Goal: Navigation & Orientation: Find specific page/section

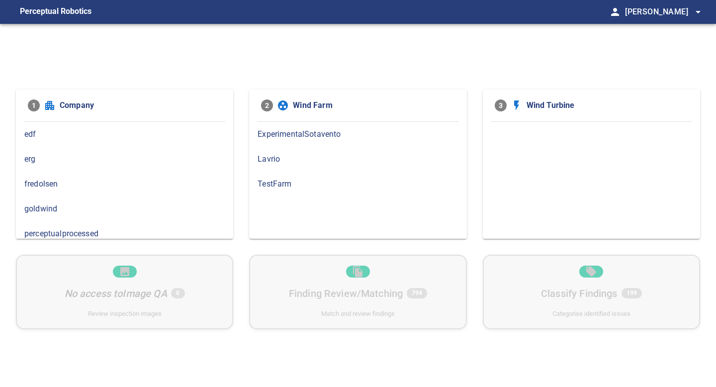
scroll to position [107, 0]
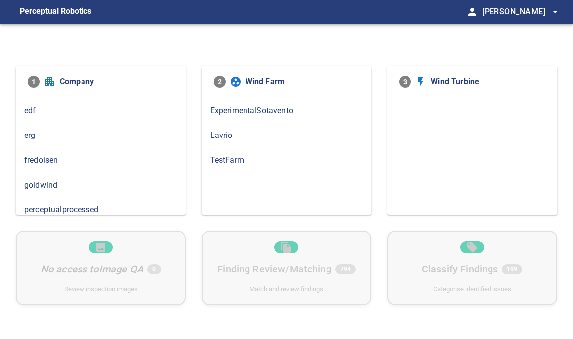
click at [40, 110] on span "edf" at bounding box center [100, 111] width 153 height 12
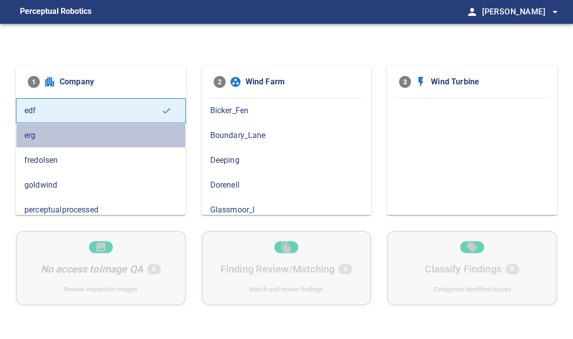
click at [66, 132] on span "erg" at bounding box center [100, 136] width 153 height 12
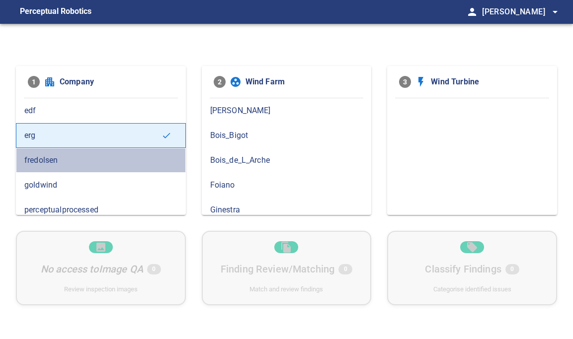
click at [92, 164] on span "fredolsen" at bounding box center [100, 161] width 153 height 12
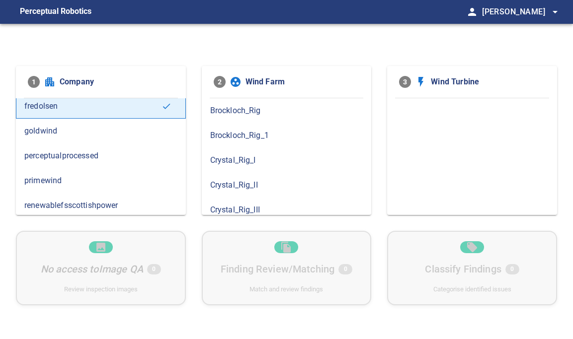
scroll to position [55, 0]
click at [97, 132] on span "goldwind" at bounding box center [100, 130] width 153 height 12
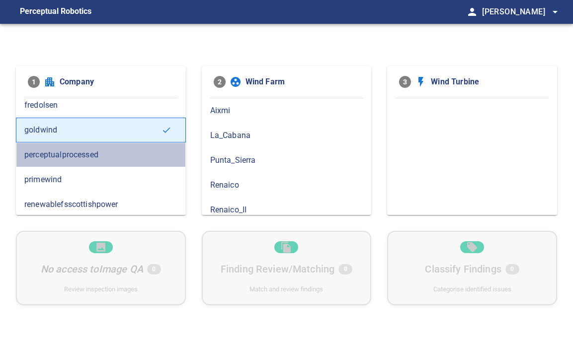
click at [144, 158] on span "perceptualprocessed" at bounding box center [100, 155] width 153 height 12
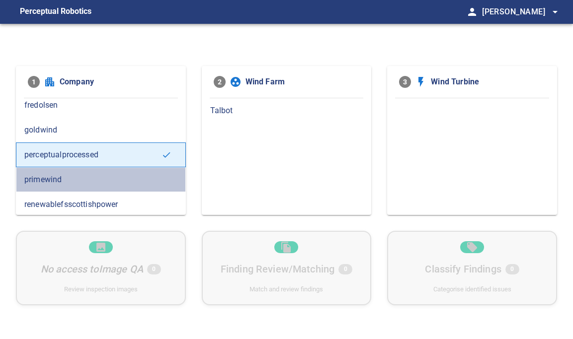
click at [144, 181] on span "primewind" at bounding box center [100, 180] width 153 height 12
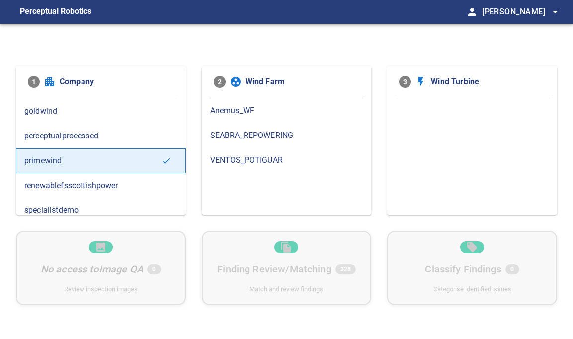
scroll to position [81, 0]
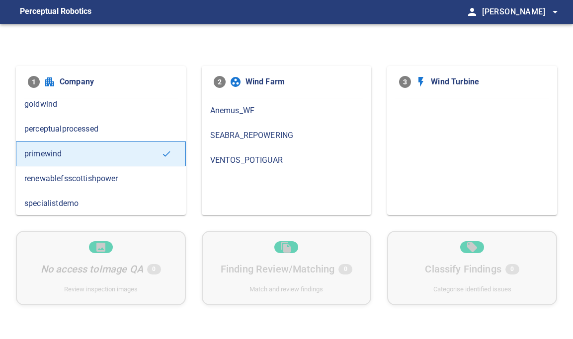
click at [144, 175] on span "renewablefsscottishpower" at bounding box center [100, 179] width 153 height 12
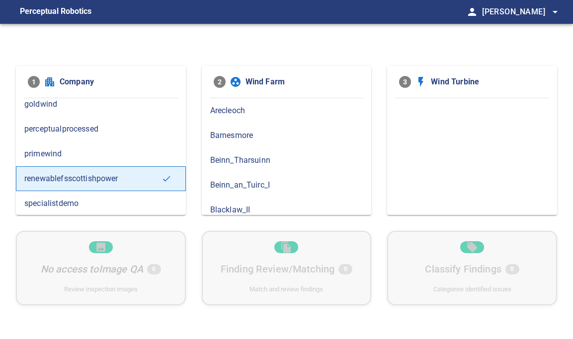
scroll to position [107, 0]
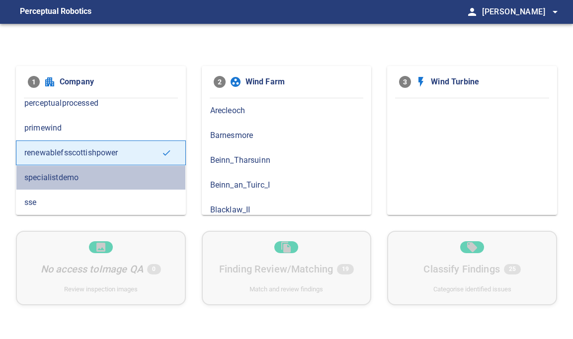
click at [144, 175] on span "specialistdemo" at bounding box center [100, 178] width 153 height 12
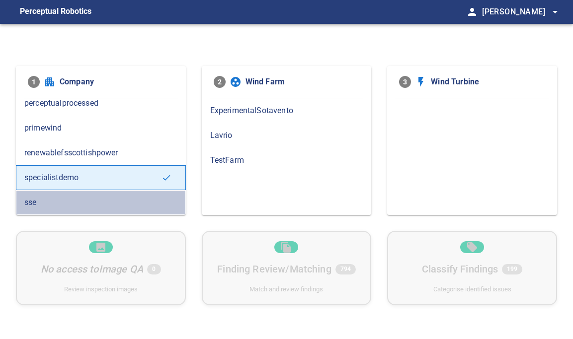
click at [140, 204] on span "sse" at bounding box center [100, 203] width 153 height 12
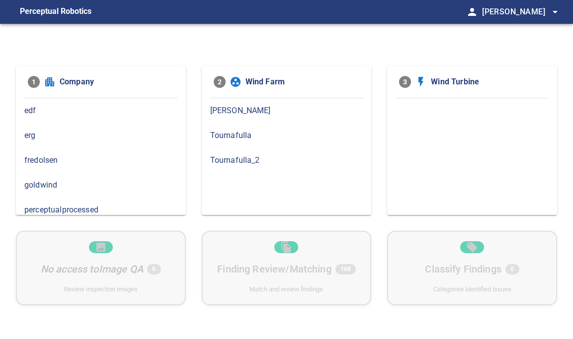
click at [82, 107] on span "edf" at bounding box center [100, 111] width 153 height 12
